Goal: Find specific page/section: Find specific page/section

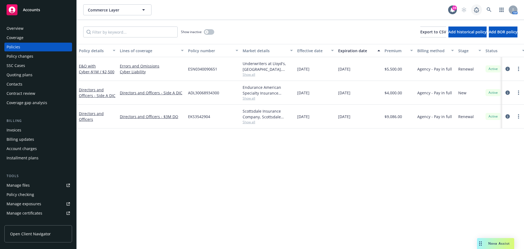
click at [479, 6] on link at bounding box center [476, 9] width 11 height 11
click at [488, 7] on icon at bounding box center [489, 9] width 5 height 5
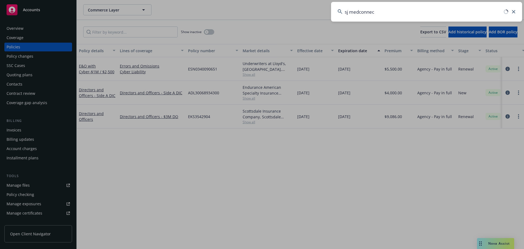
type input "sj medconnect"
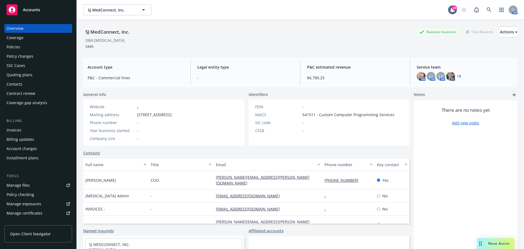
click at [55, 49] on div "Policies" at bounding box center [38, 47] width 63 height 9
